Goal: Task Accomplishment & Management: Manage account settings

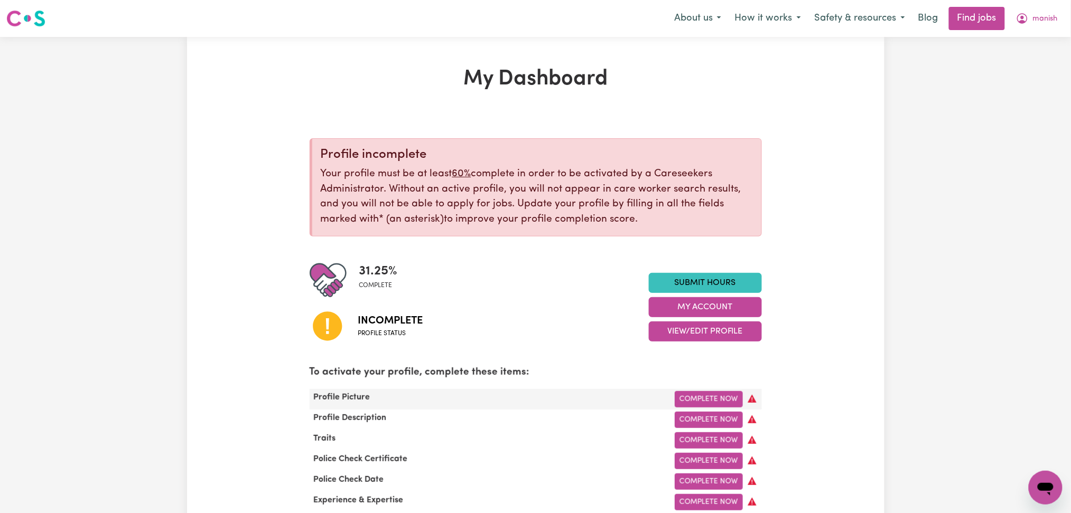
scroll to position [140, 0]
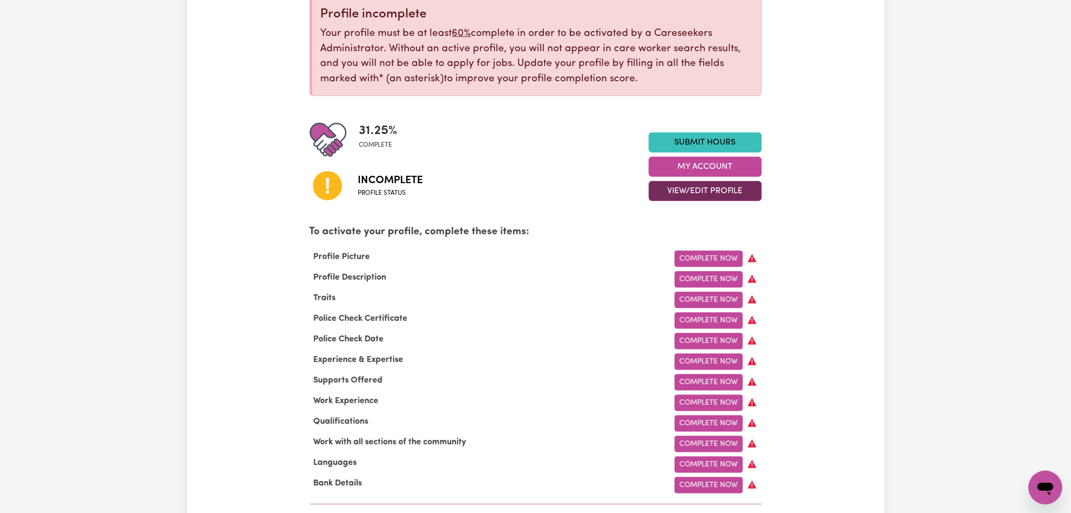
click at [672, 193] on button "View/Edit Profile" at bounding box center [705, 191] width 113 height 20
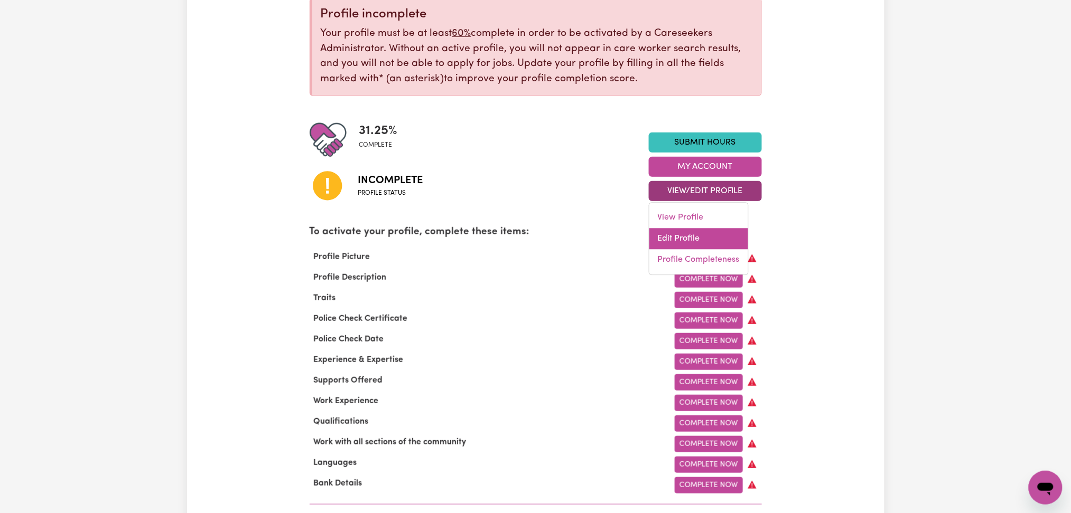
click at [671, 240] on link "Edit Profile" at bounding box center [698, 239] width 99 height 21
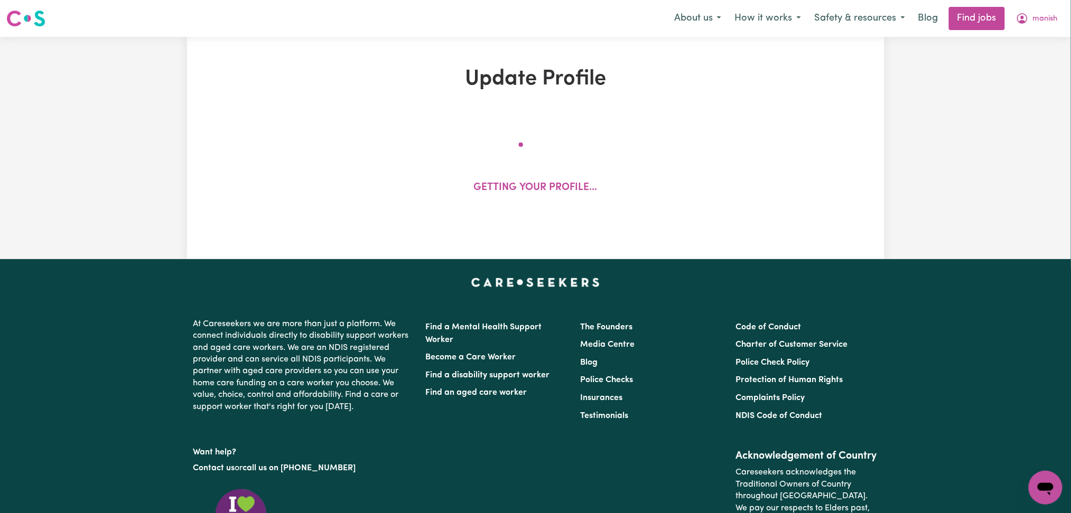
select select "[DEMOGRAPHIC_DATA]"
select select "[DEMOGRAPHIC_DATA] Work Visa"
select select "Studying a healthcare related degree or qualification"
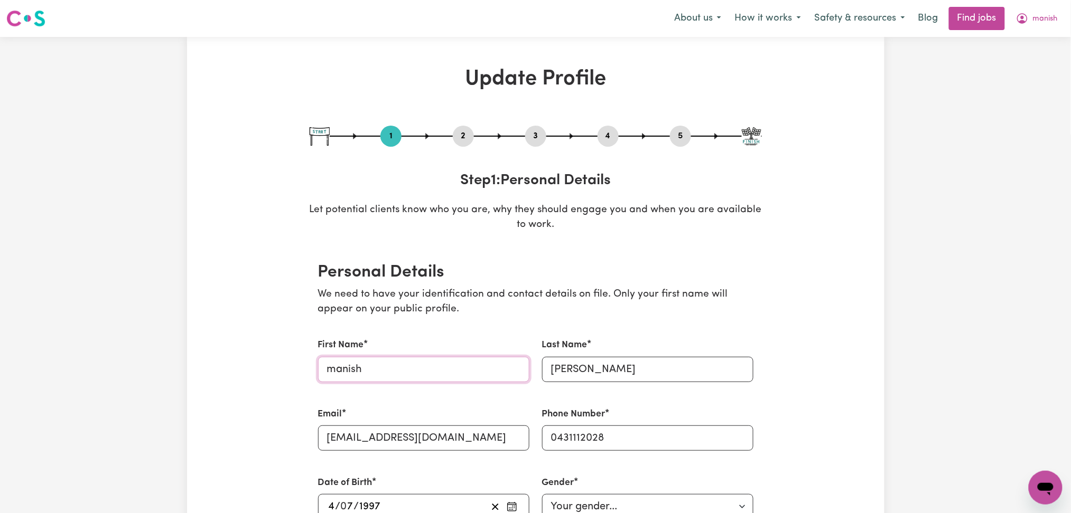
drag, startPoint x: 333, startPoint y: 365, endPoint x: 321, endPoint y: 369, distance: 12.2
click at [321, 369] on input "manish" at bounding box center [423, 369] width 211 height 25
type input "Manish"
drag, startPoint x: 556, startPoint y: 367, endPoint x: 531, endPoint y: 367, distance: 24.8
click at [531, 367] on div "First Name [PERSON_NAME] Last Name [PERSON_NAME] Email [EMAIL_ADDRESS][DOMAIN_N…" at bounding box center [536, 511] width 448 height 370
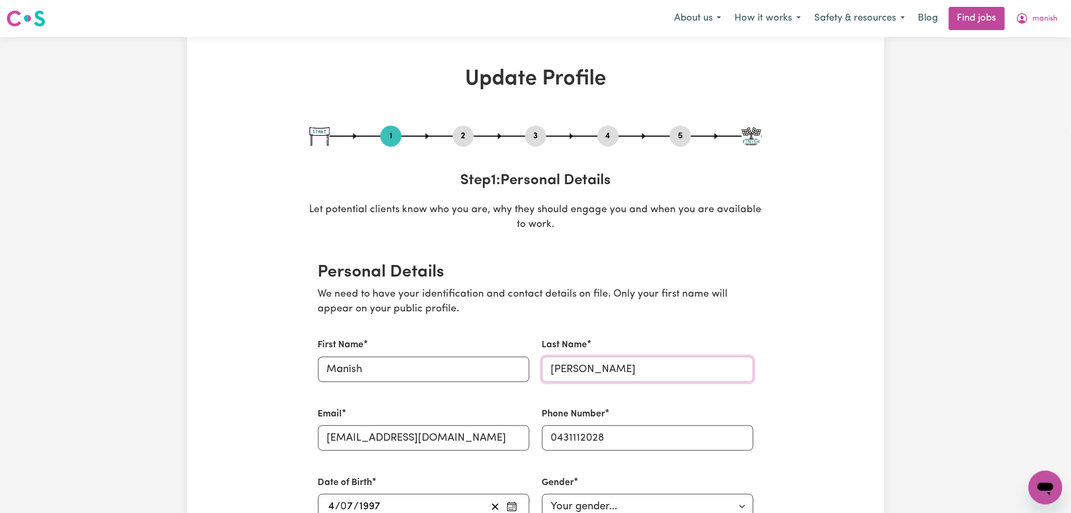
scroll to position [352, 0]
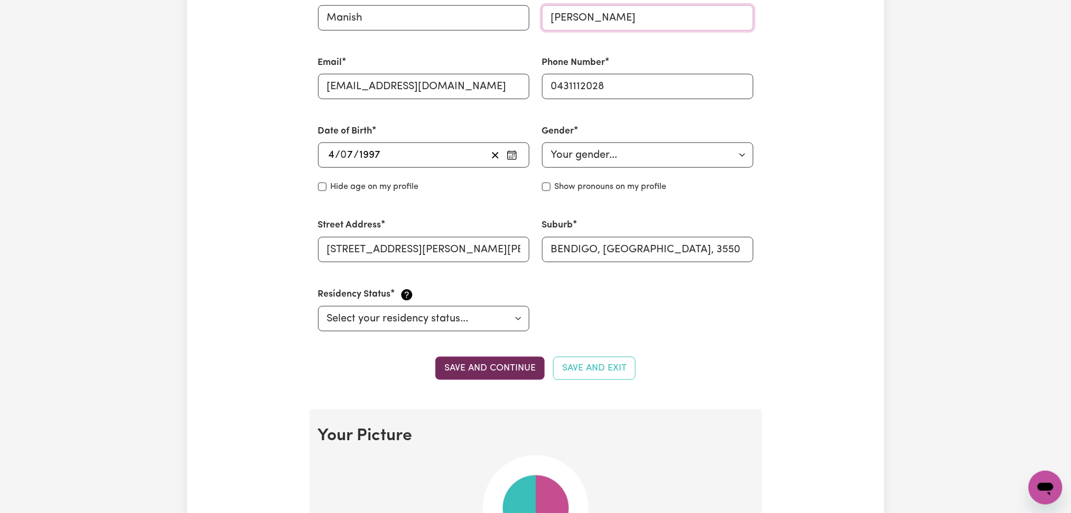
type input "[PERSON_NAME]"
click at [509, 373] on button "Save and continue" at bounding box center [489, 368] width 109 height 23
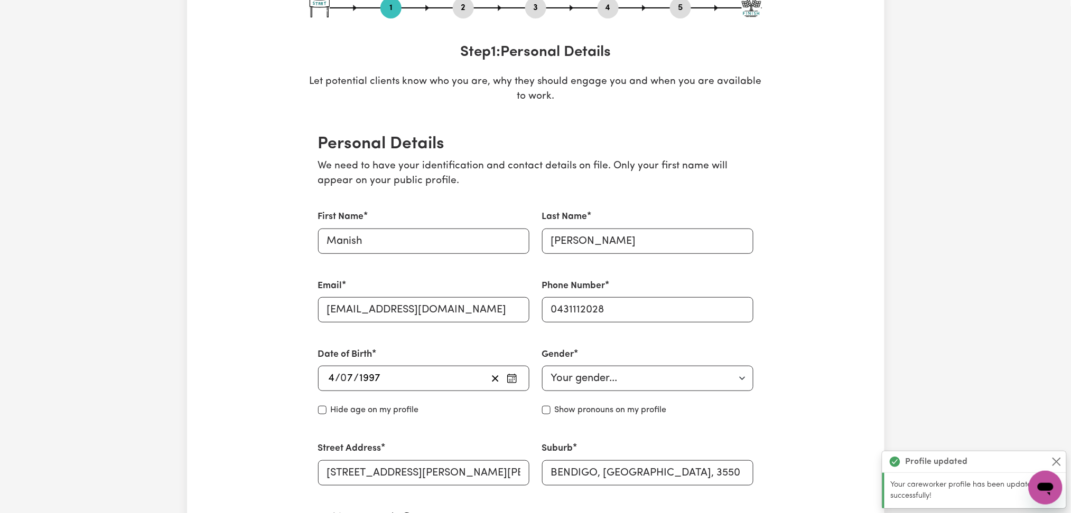
scroll to position [0, 0]
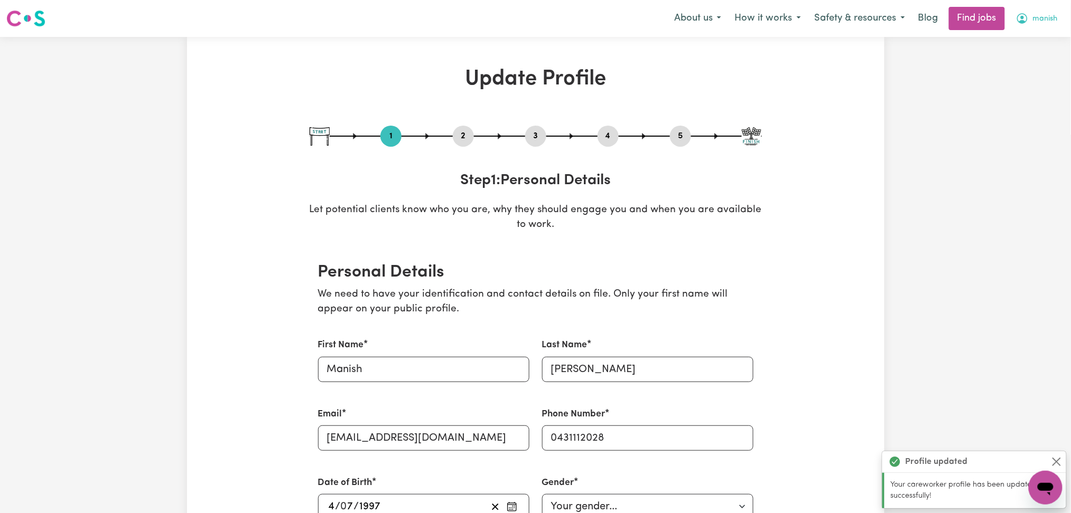
click at [1036, 21] on span "manish" at bounding box center [1045, 19] width 25 height 12
click at [1010, 79] on link "Logout" at bounding box center [1021, 81] width 83 height 20
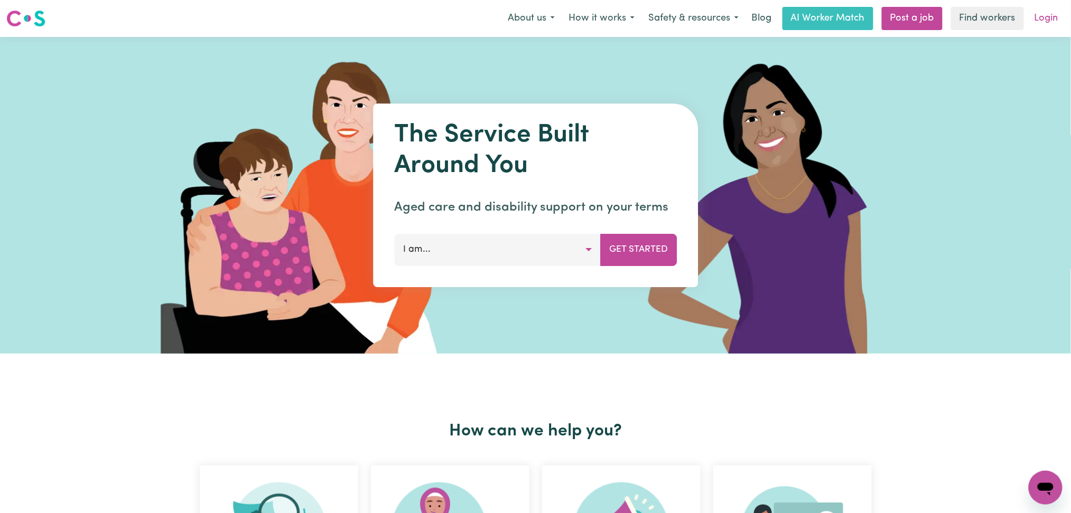
click at [1036, 15] on link "Login" at bounding box center [1046, 18] width 36 height 23
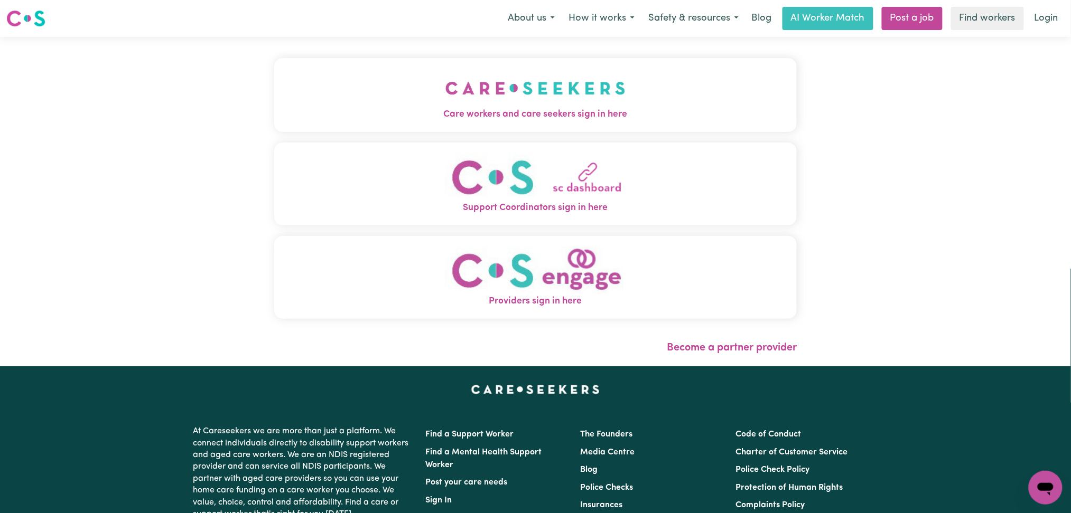
click at [415, 84] on button "Care workers and care seekers sign in here" at bounding box center [535, 95] width 523 height 74
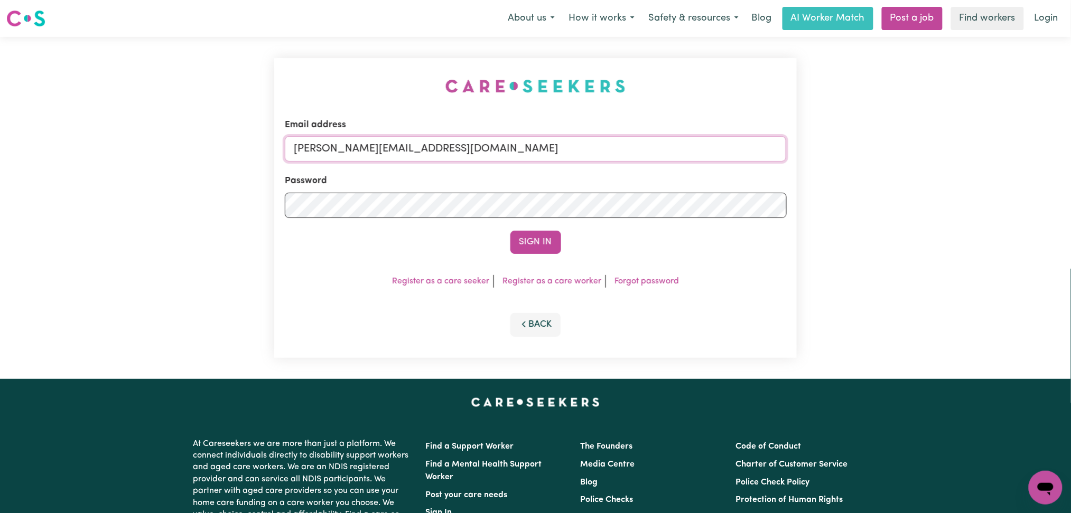
click at [433, 146] on input "[PERSON_NAME][EMAIL_ADDRESS][DOMAIN_NAME]" at bounding box center [536, 148] width 502 height 25
drag, startPoint x: 349, startPoint y: 147, endPoint x: 559, endPoint y: 158, distance: 210.5
click at [559, 158] on input "Superuser~[EMAIL_ADDRESS][DOMAIN_NAME]" at bounding box center [536, 148] width 502 height 25
type input "Superuser~[EMAIL_ADDRESS][DOMAIN_NAME]"
click at [528, 241] on button "Sign In" at bounding box center [535, 242] width 51 height 23
